Goal: Information Seeking & Learning: Find specific fact

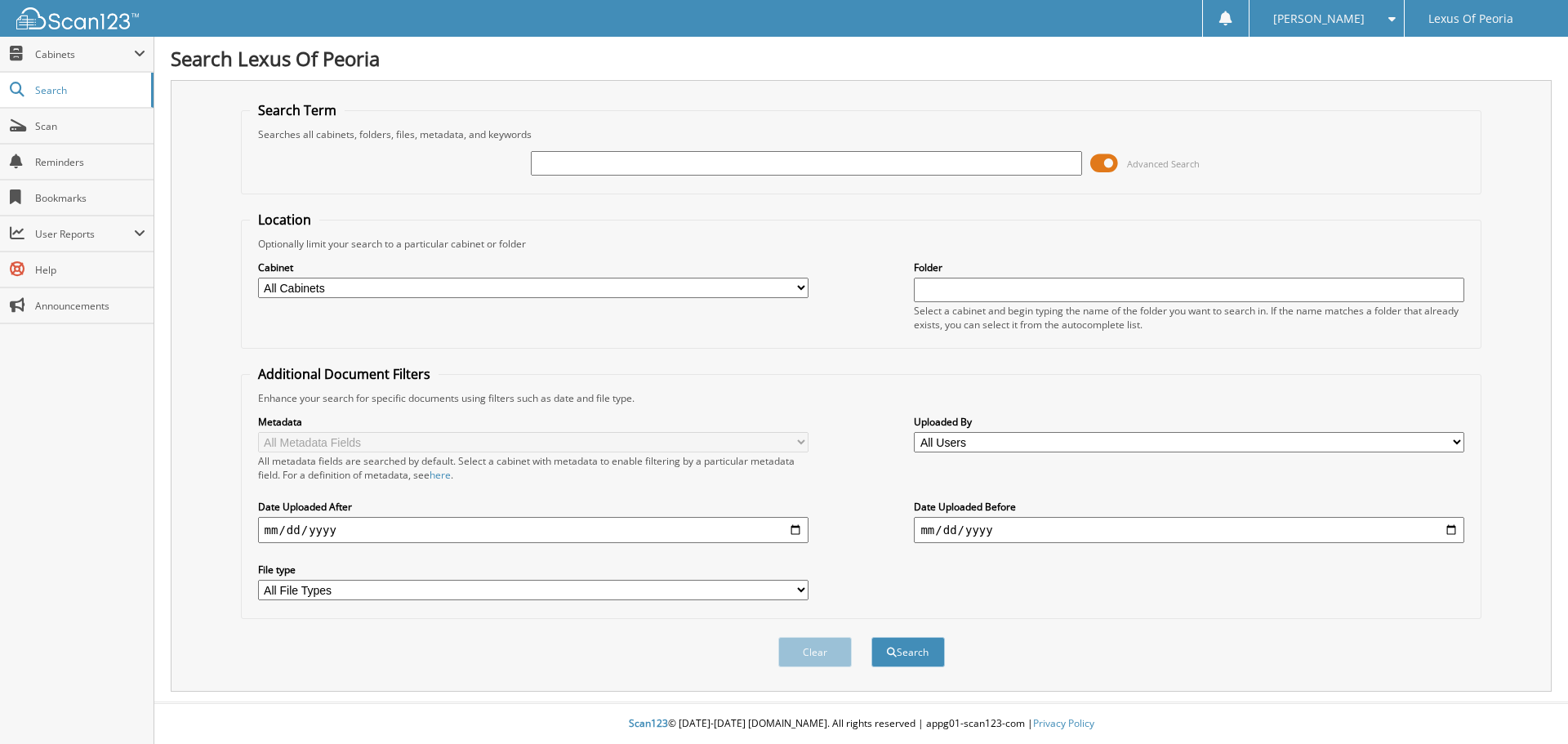
click at [714, 165] on input "text" at bounding box center [806, 162] width 551 height 24
type input "6021614"
click at [911, 648] on button "Search" at bounding box center [909, 652] width 74 height 30
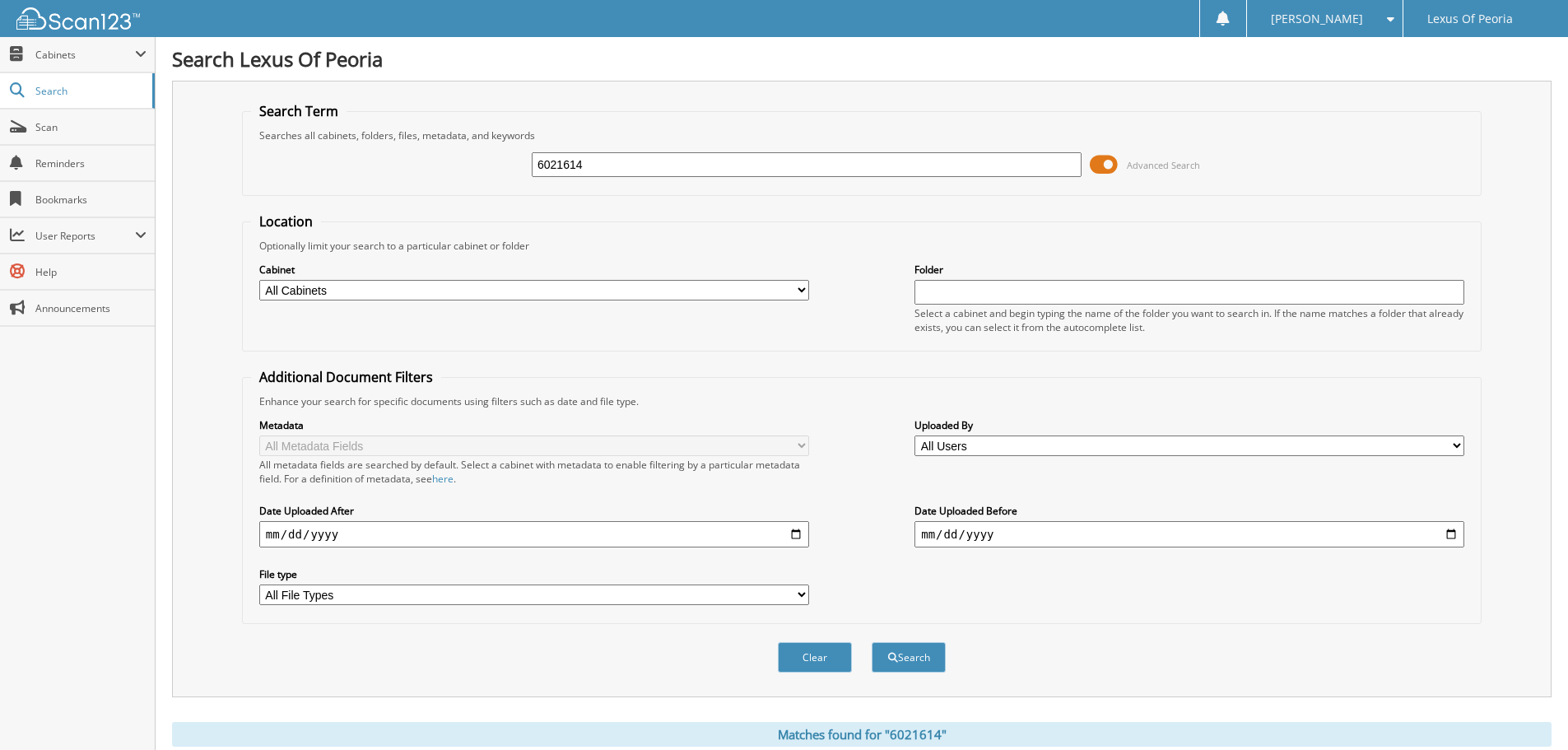
click at [993, 286] on input "text" at bounding box center [1189, 291] width 550 height 25
click at [69, 50] on span "Cabinets" at bounding box center [85, 55] width 100 height 14
click at [1120, 166] on span "Advanced Search" at bounding box center [1145, 164] width 111 height 25
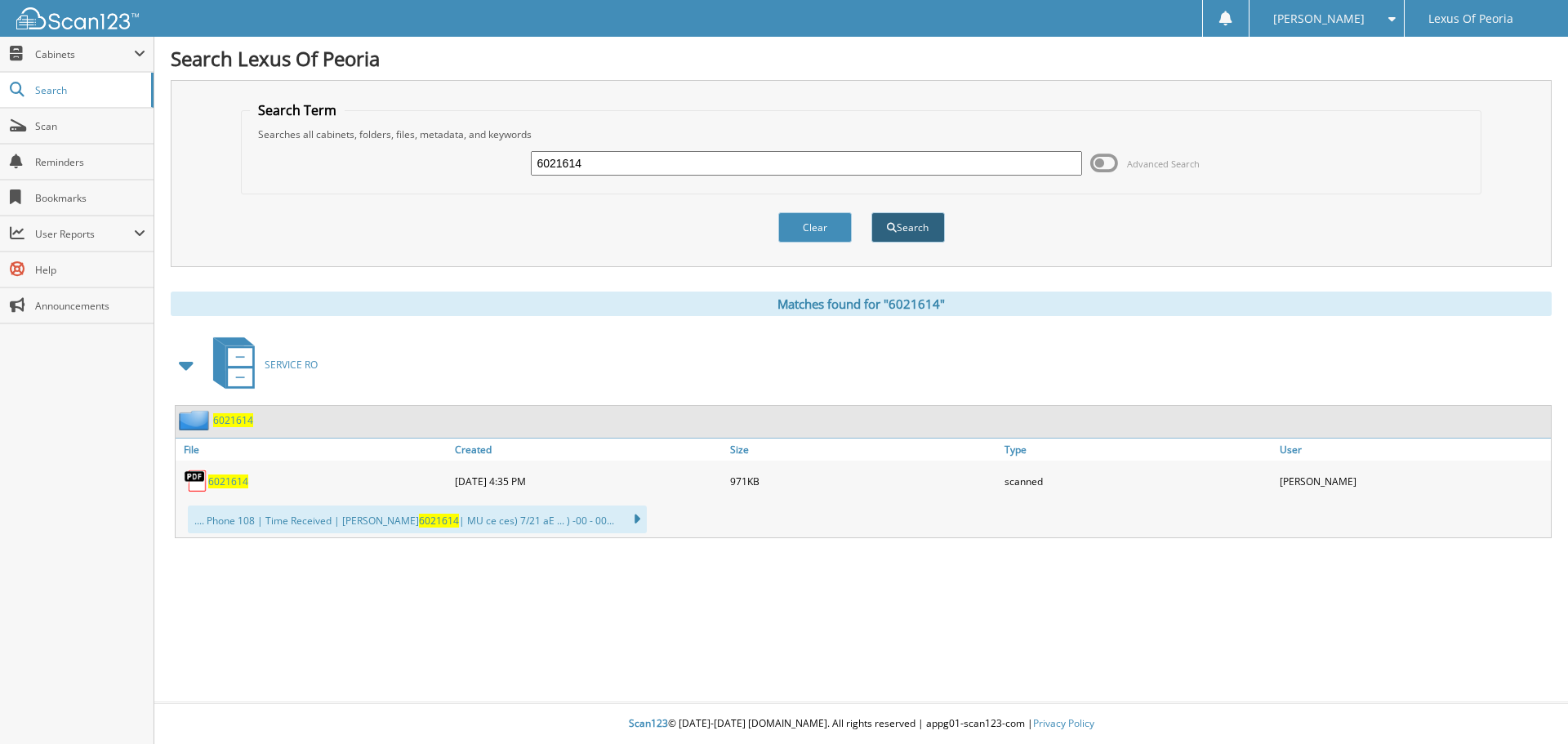
click at [899, 230] on button "Search" at bounding box center [909, 227] width 74 height 30
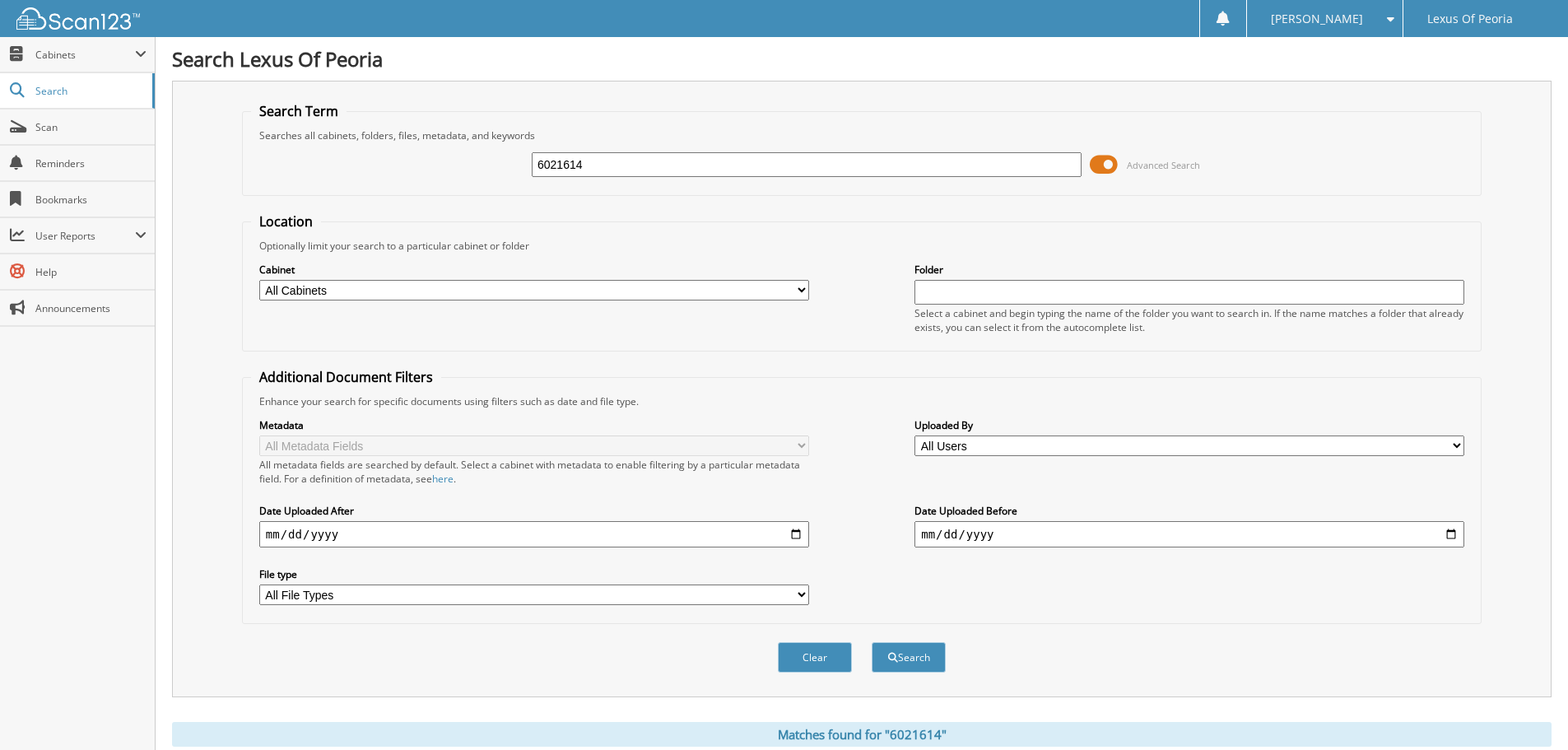
click at [798, 290] on select "All Cabinets PARTS SERVICE RO Needs Filing" at bounding box center [533, 289] width 550 height 21
select select "40355"
click at [259, 279] on select "All Cabinets PARTS SERVICE RO Needs Filing" at bounding box center [533, 289] width 550 height 21
click at [897, 661] on button "Search" at bounding box center [908, 657] width 74 height 30
click at [976, 290] on input "text" at bounding box center [1189, 291] width 550 height 25
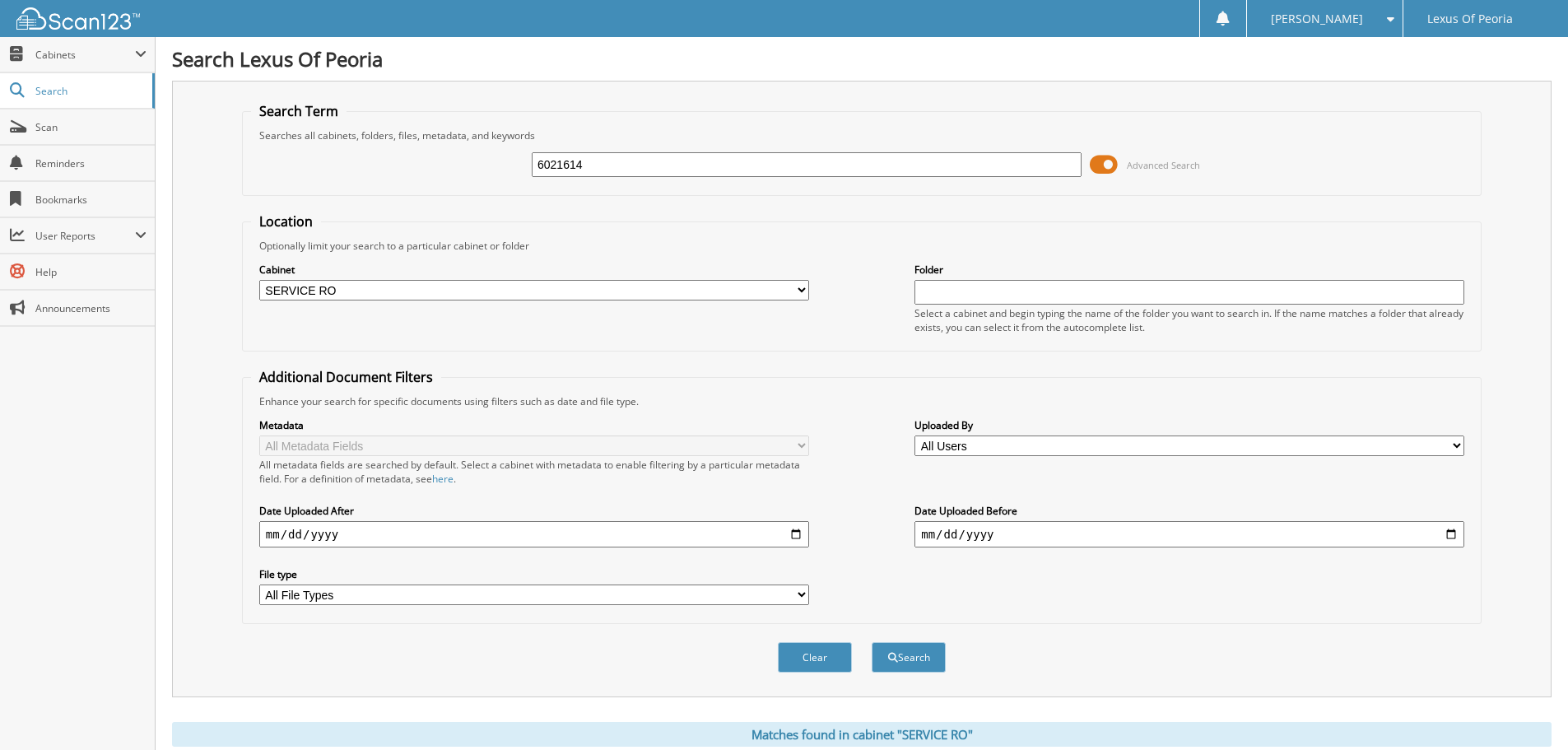
click at [575, 592] on select "All File Types GIF PDF" at bounding box center [533, 594] width 550 height 21
select select "pdf"
click at [259, 585] on select "All File Types GIF PDF" at bounding box center [533, 594] width 550 height 21
click at [938, 672] on button "Search" at bounding box center [908, 657] width 74 height 30
select select "pdf"
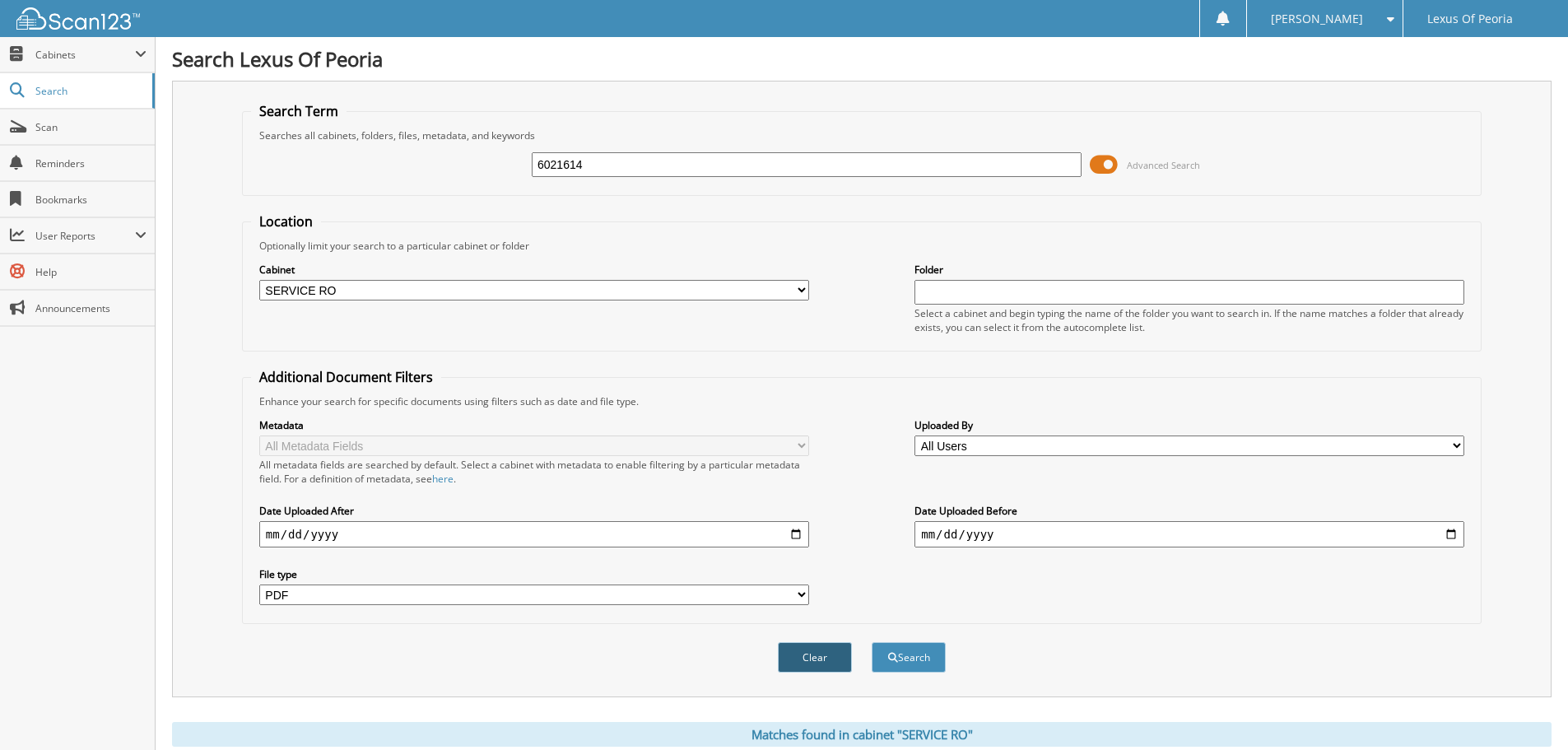
click at [809, 658] on button "Clear" at bounding box center [814, 657] width 74 height 30
select select
